Goal: Register for event/course

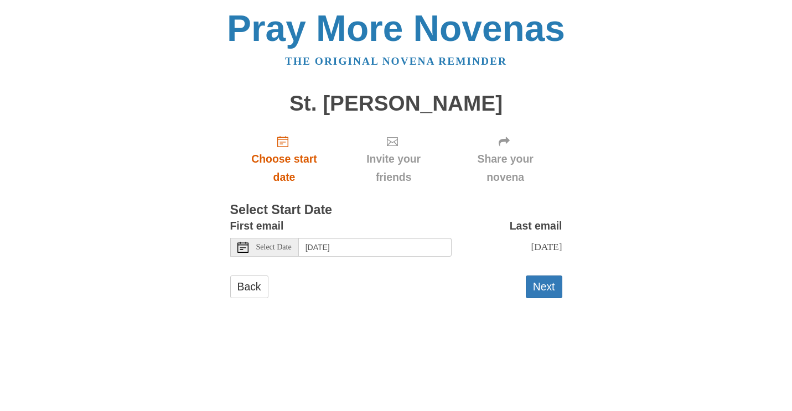
click at [286, 143] on icon "Choose start date" at bounding box center [282, 141] width 11 height 11
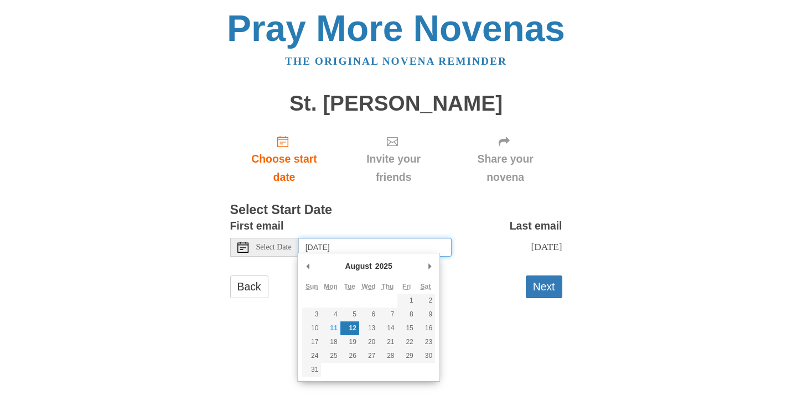
click at [318, 247] on input "[DATE]" at bounding box center [375, 247] width 153 height 19
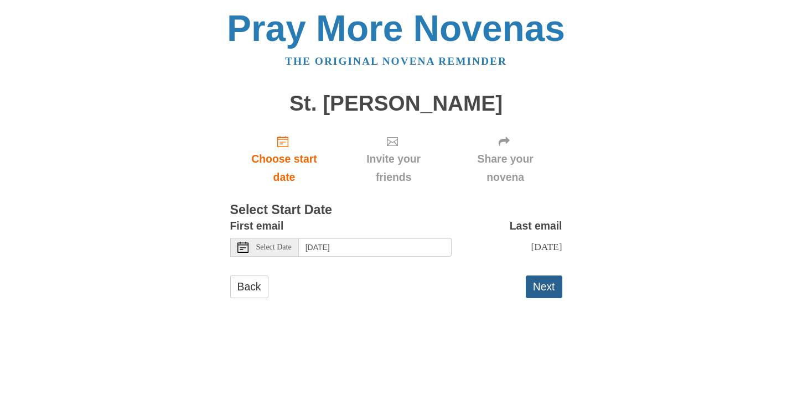
click at [543, 287] on button "Next" at bounding box center [544, 287] width 37 height 23
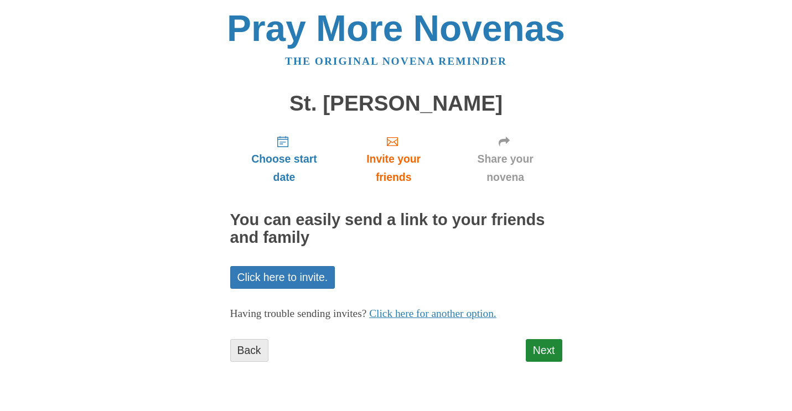
click at [253, 343] on link "Back" at bounding box center [249, 350] width 38 height 23
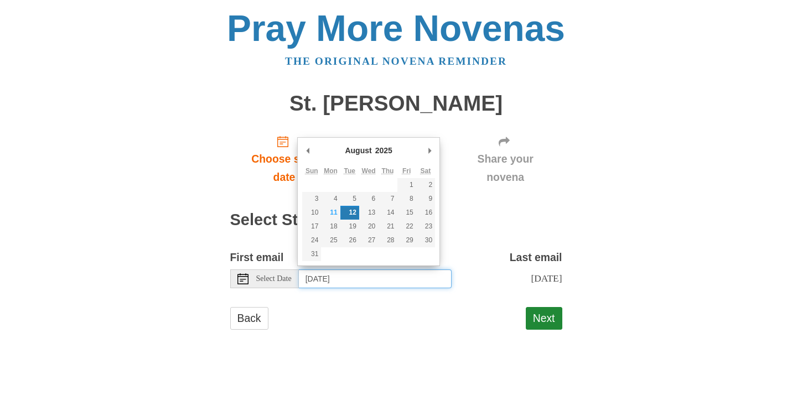
click at [386, 277] on input "[DATE]" at bounding box center [375, 278] width 153 height 19
type input "Wednesday, August 13th"
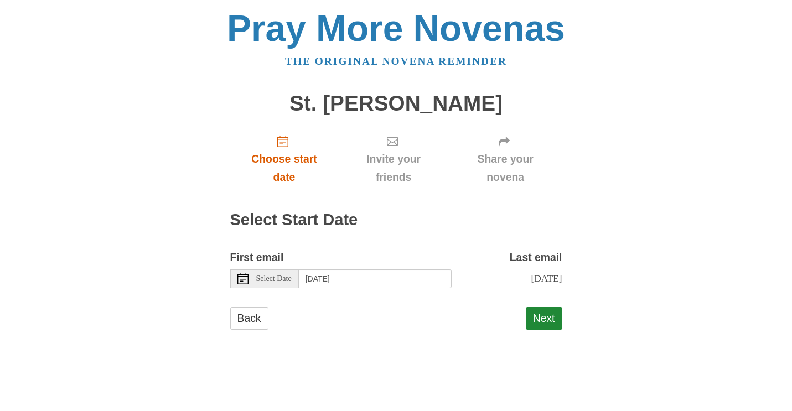
click at [287, 162] on span "Choose start date" at bounding box center [284, 168] width 86 height 37
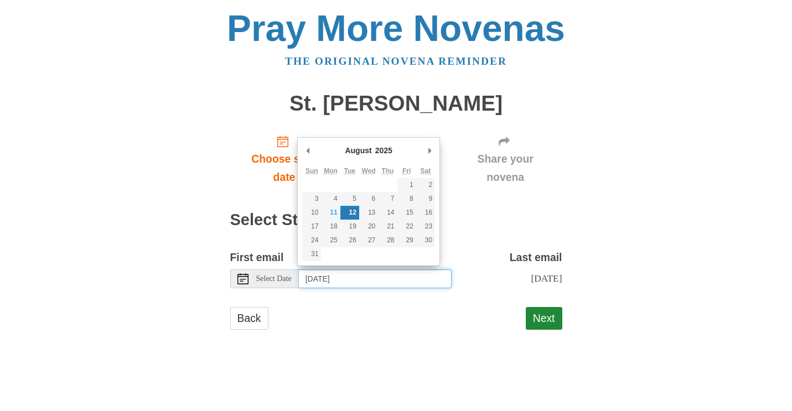
click at [392, 275] on input "Tuesday, August 12th" at bounding box center [375, 278] width 153 height 19
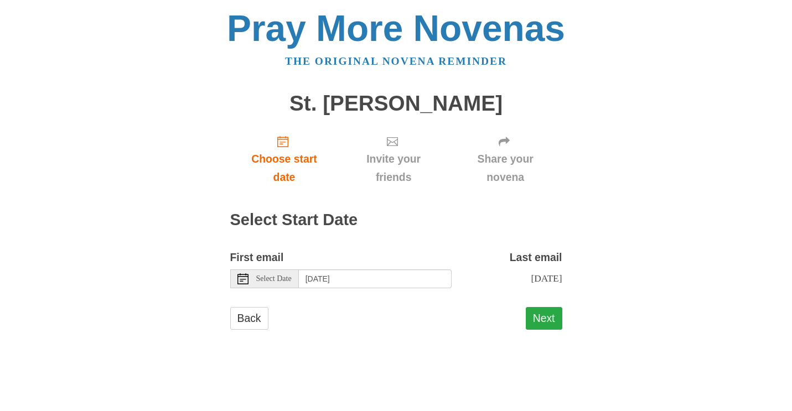
click at [543, 311] on button "Next" at bounding box center [544, 318] width 37 height 23
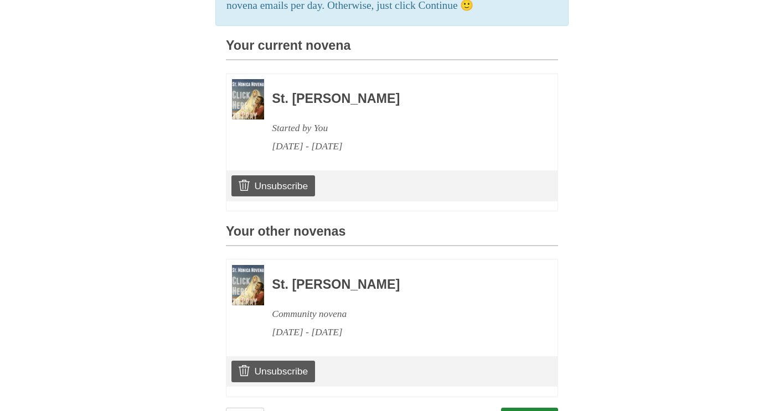
scroll to position [268, 0]
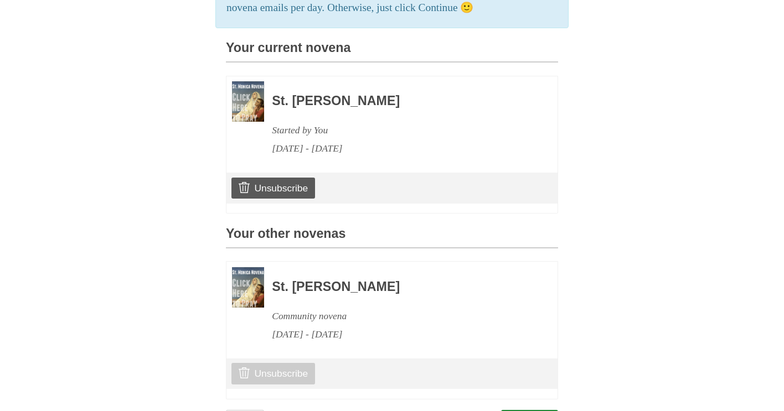
click at [272, 365] on link "Unsubscribe" at bounding box center [273, 373] width 84 height 21
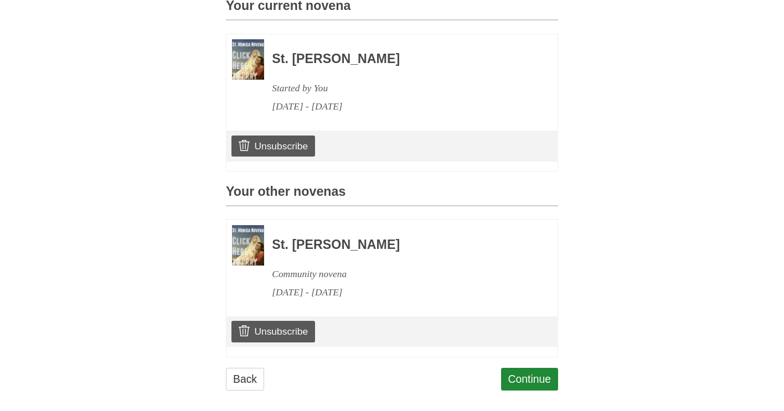
scroll to position [314, 0]
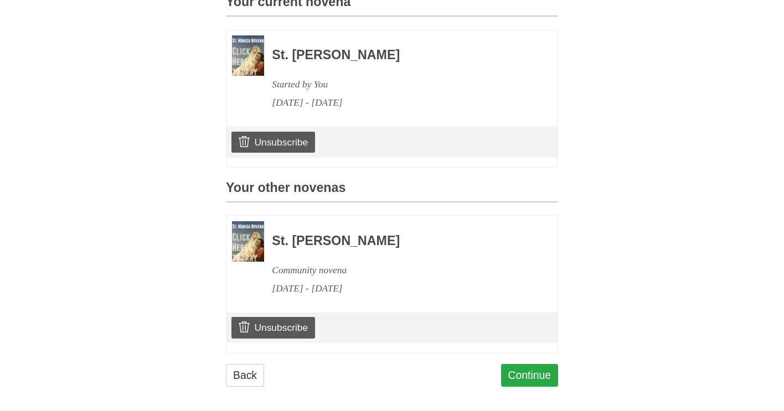
click at [522, 366] on link "Continue" at bounding box center [530, 375] width 58 height 23
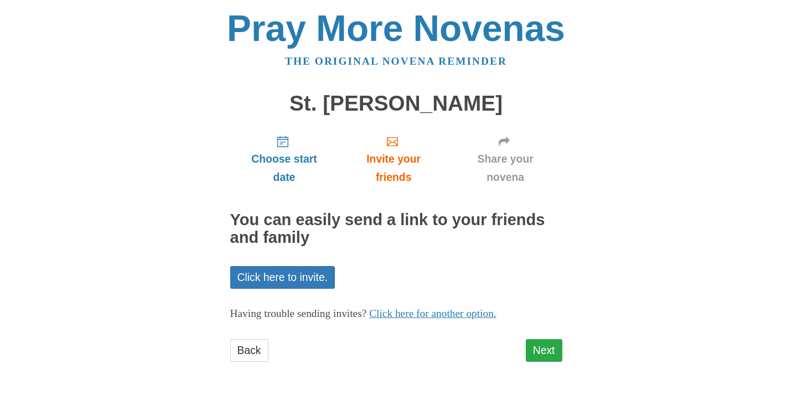
click at [549, 346] on link "Next" at bounding box center [544, 350] width 37 height 23
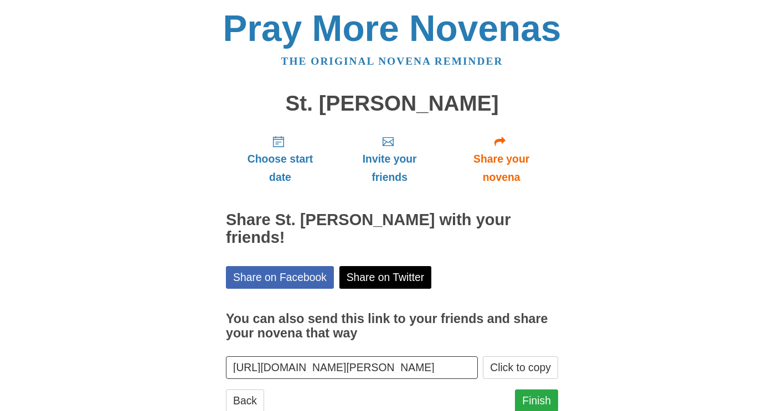
click at [536, 390] on link "Finish" at bounding box center [536, 401] width 43 height 23
